Goal: Task Accomplishment & Management: Manage account settings

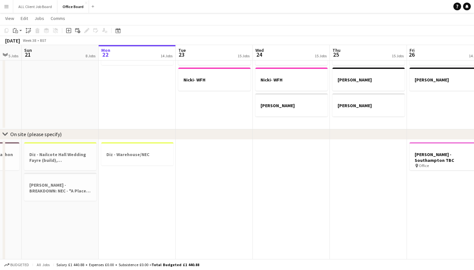
scroll to position [378, 0]
click at [367, 185] on app-date-cell at bounding box center [368, 221] width 77 height 163
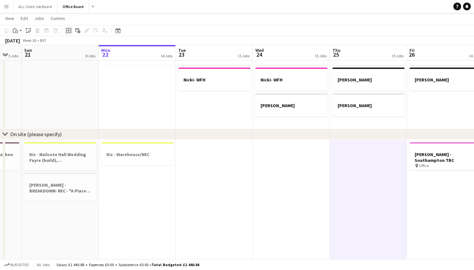
click at [67, 32] on icon "Add job" at bounding box center [68, 30] width 5 height 5
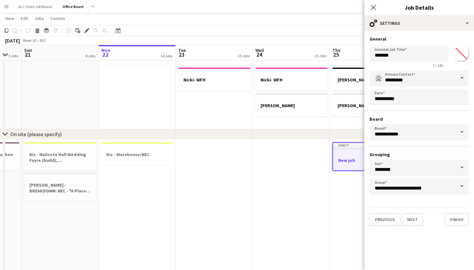
click at [461, 53] on input "*******" at bounding box center [460, 53] width 23 height 23
type input "*******"
click at [419, 222] on button "Next" at bounding box center [413, 219] width 22 height 13
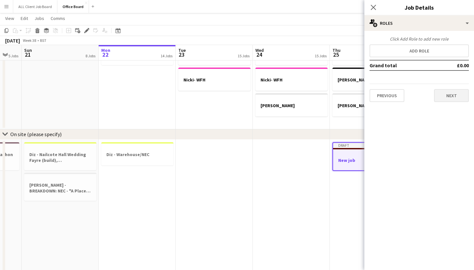
click at [447, 99] on button "Next" at bounding box center [451, 95] width 35 height 13
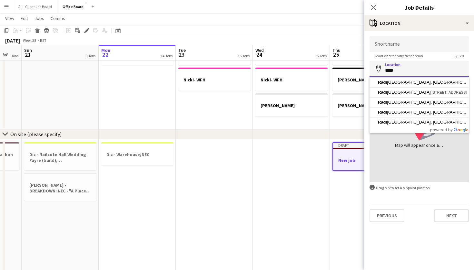
type input "*****"
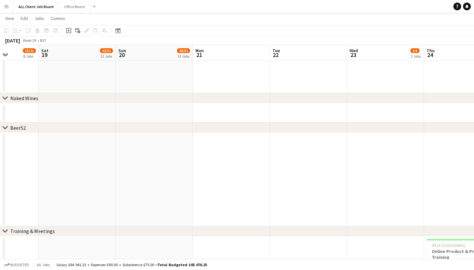
scroll to position [3097, 0]
click at [78, 4] on button "Office Board Close" at bounding box center [74, 6] width 31 height 13
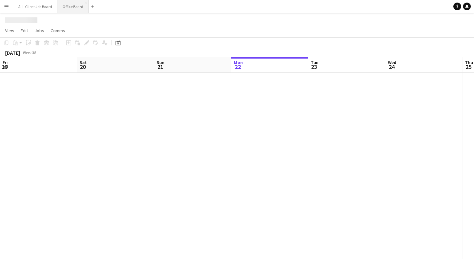
scroll to position [0, 154]
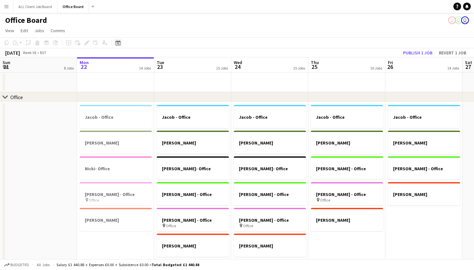
click at [118, 41] on icon "Date picker" at bounding box center [117, 42] width 5 height 5
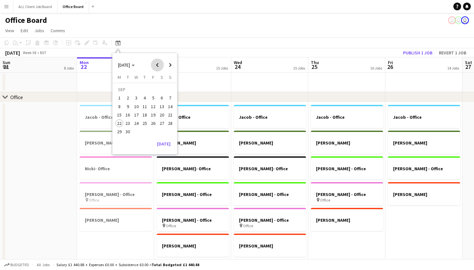
click at [157, 66] on span "Previous month" at bounding box center [157, 65] width 13 height 13
click at [169, 66] on span "Next month" at bounding box center [170, 65] width 13 height 13
click at [123, 124] on button "21" at bounding box center [119, 123] width 8 height 8
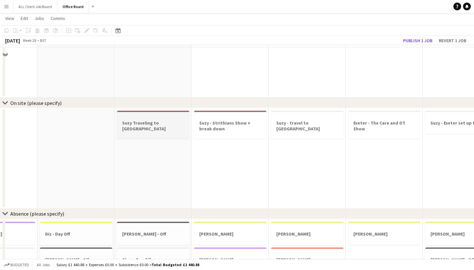
scroll to position [527, 0]
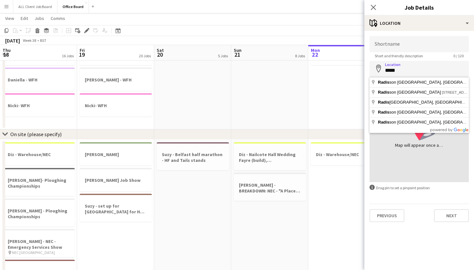
scroll to position [0, 210]
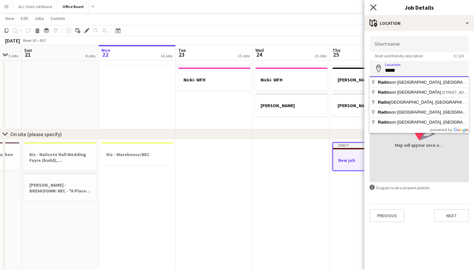
type input "*****"
click at [371, 7] on icon "Close pop-in" at bounding box center [373, 7] width 6 height 6
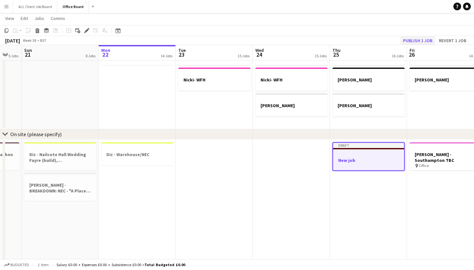
click at [422, 39] on button "Publish 1 job" at bounding box center [417, 40] width 34 height 8
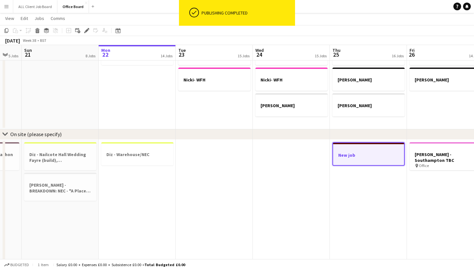
click at [361, 151] on div at bounding box center [368, 149] width 71 height 5
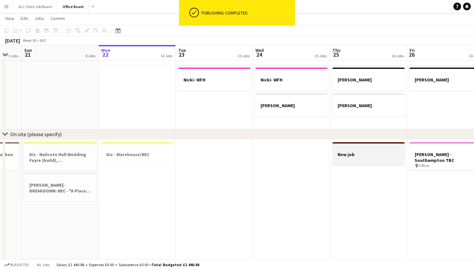
click at [364, 152] on h3 "New job" at bounding box center [368, 155] width 72 height 6
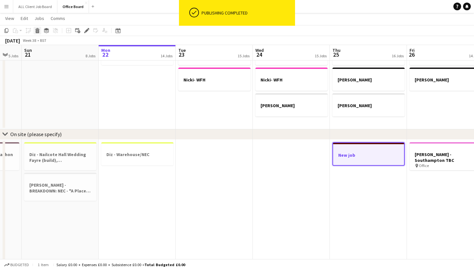
click at [37, 32] on icon "Delete" at bounding box center [37, 30] width 5 height 5
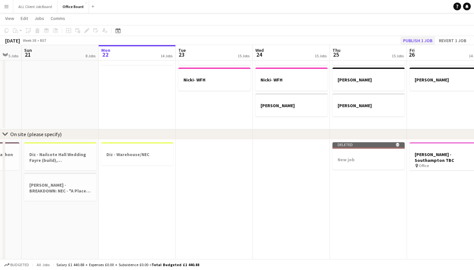
click at [417, 41] on button "Publish 1 job" at bounding box center [417, 40] width 34 height 8
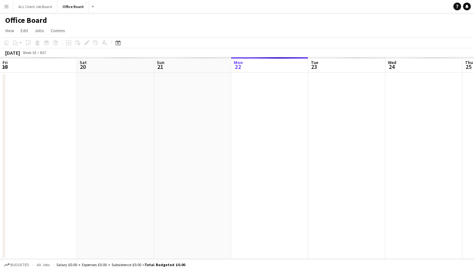
scroll to position [0, 154]
